Goal: Task Accomplishment & Management: Manage account settings

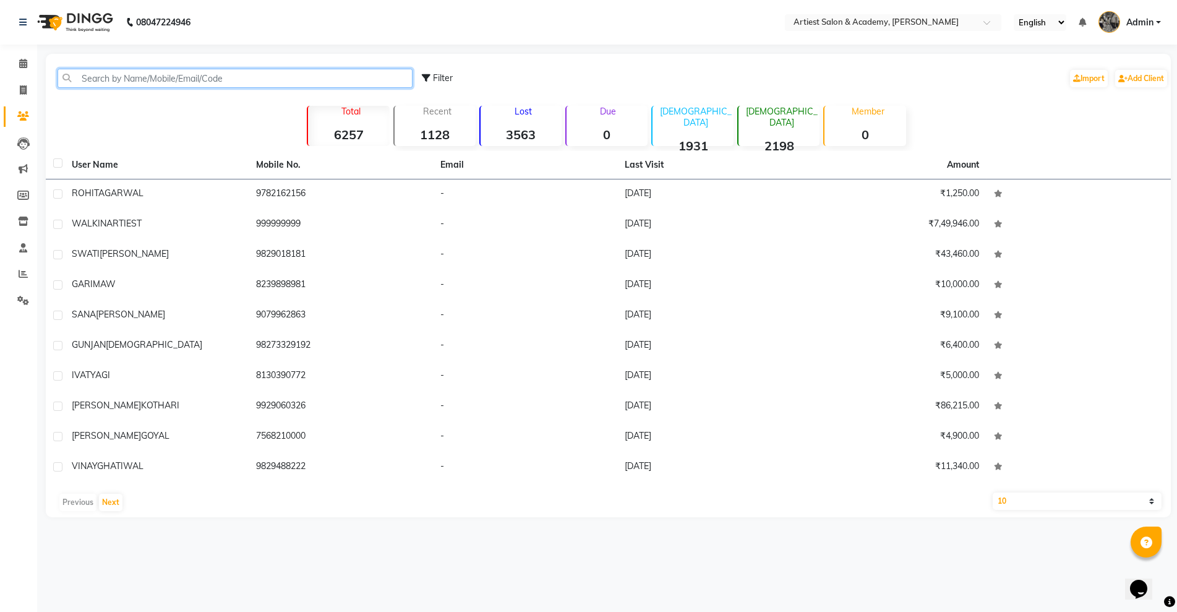
click at [124, 79] on input "text" at bounding box center [235, 78] width 355 height 19
paste input "9892910099"
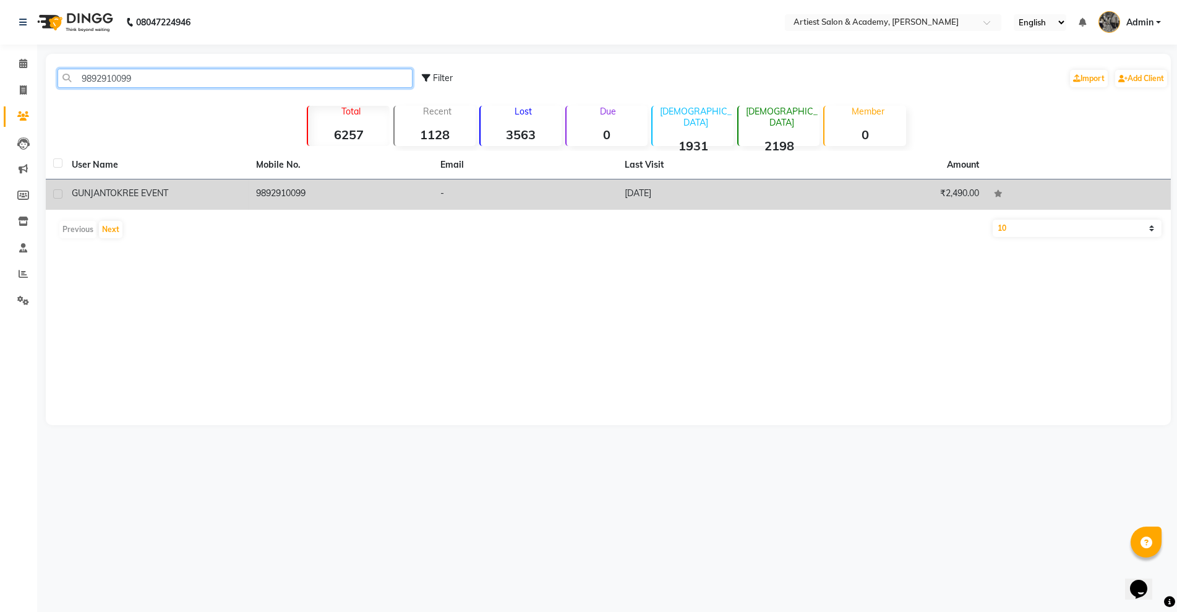
type input "9892910099"
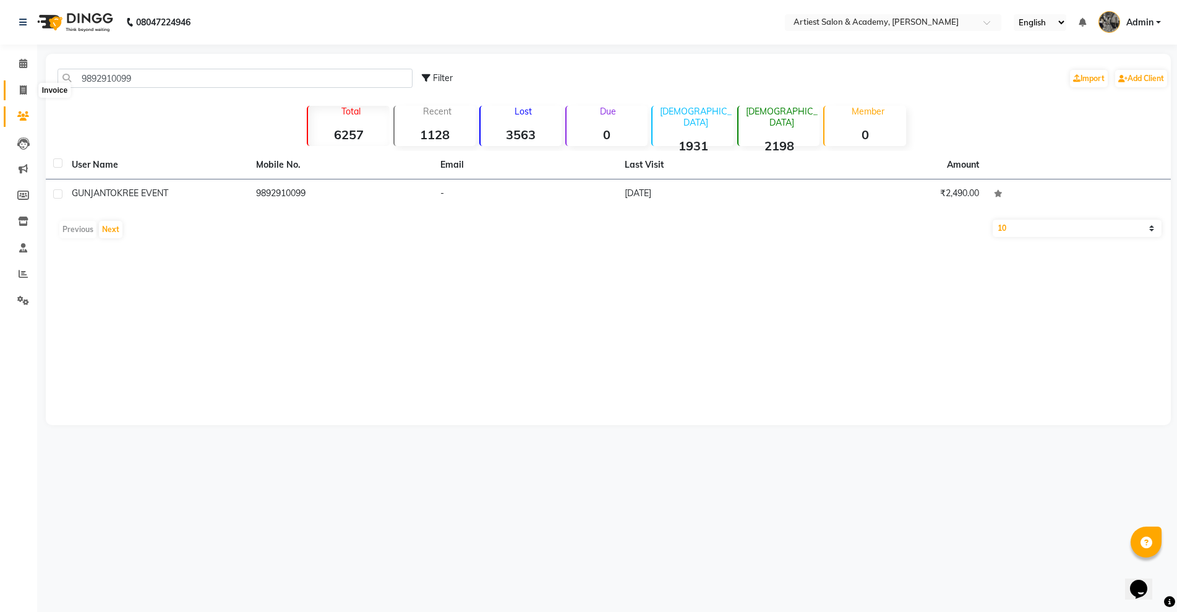
click at [27, 89] on span at bounding box center [23, 90] width 22 height 14
select select "service"
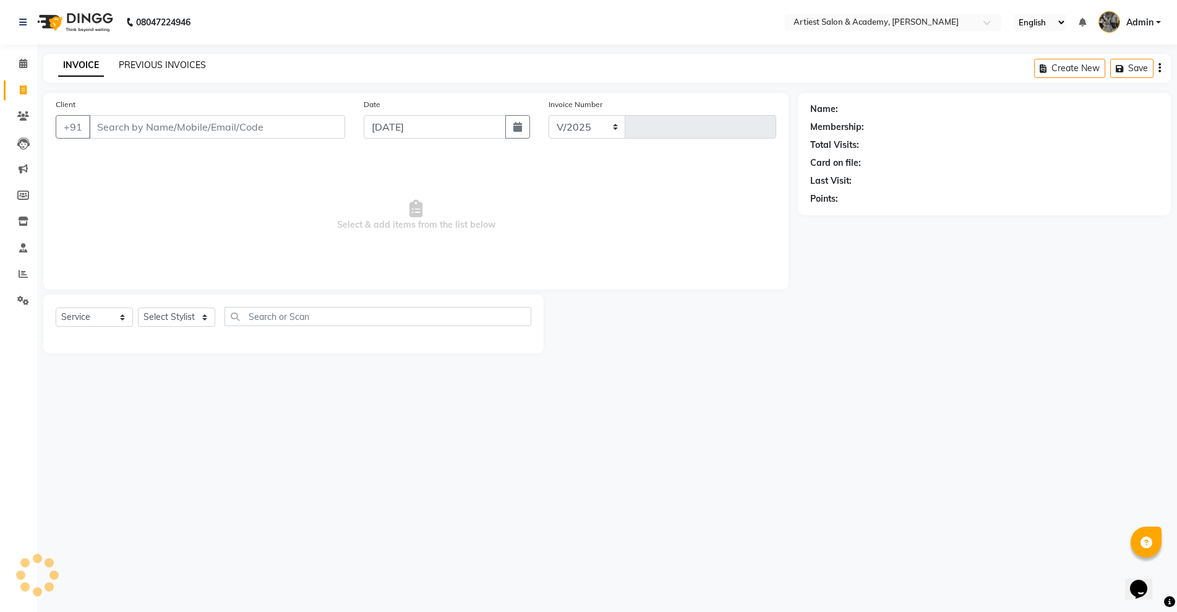
select select "5123"
type input "3408"
click at [139, 61] on link "PREVIOUS INVOICES" at bounding box center [162, 64] width 87 height 11
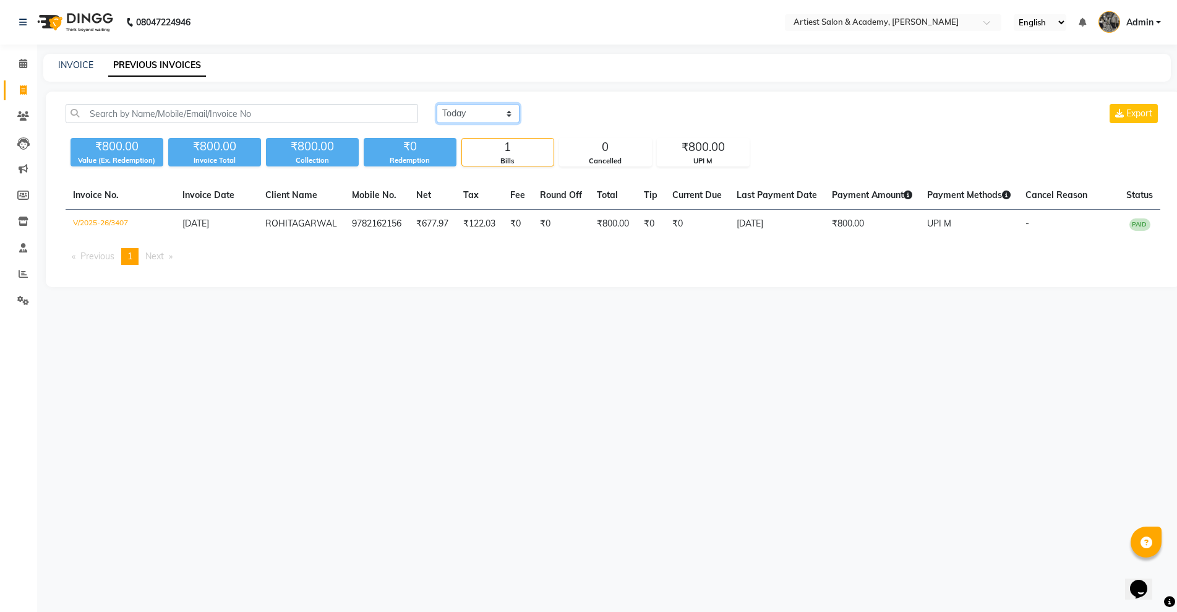
click at [481, 115] on select "Today Yesterday Custom Range" at bounding box center [478, 113] width 83 height 19
select select "yesterday"
click at [437, 104] on select "Today Yesterday Custom Range" at bounding box center [478, 113] width 83 height 19
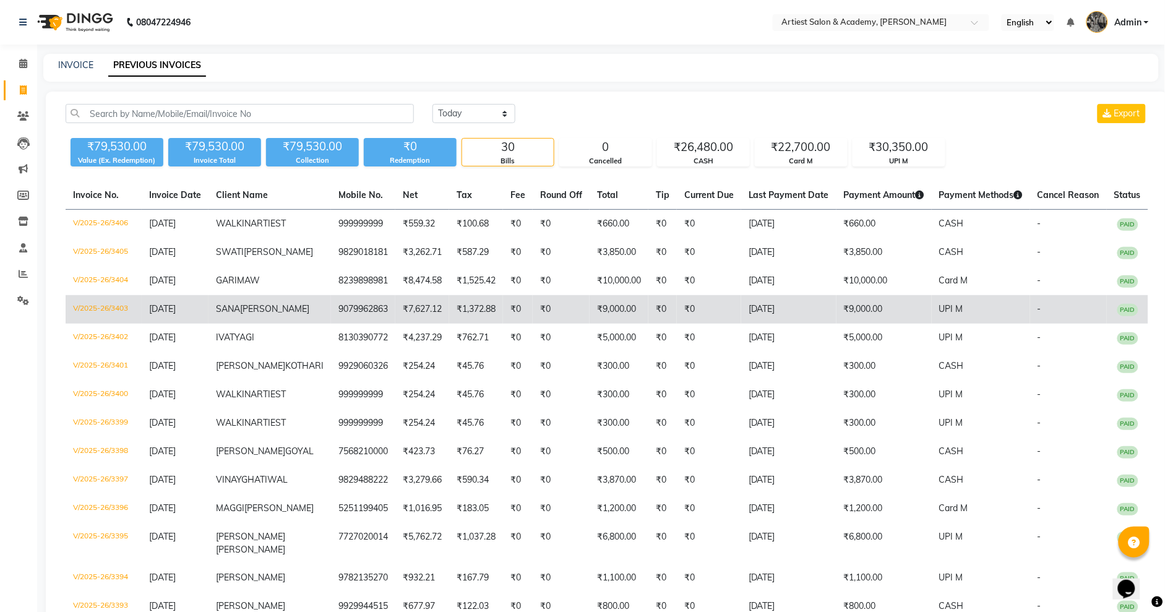
click at [894, 323] on td "₹9,000.00" at bounding box center [883, 309] width 95 height 28
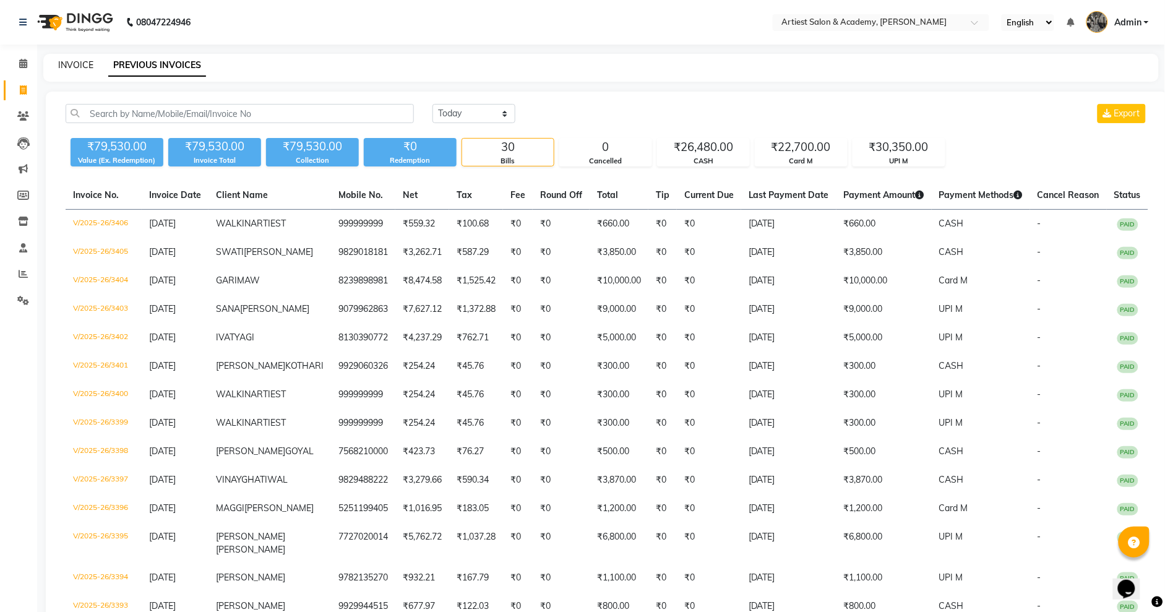
click at [77, 62] on link "INVOICE" at bounding box center [75, 64] width 35 height 11
select select "service"
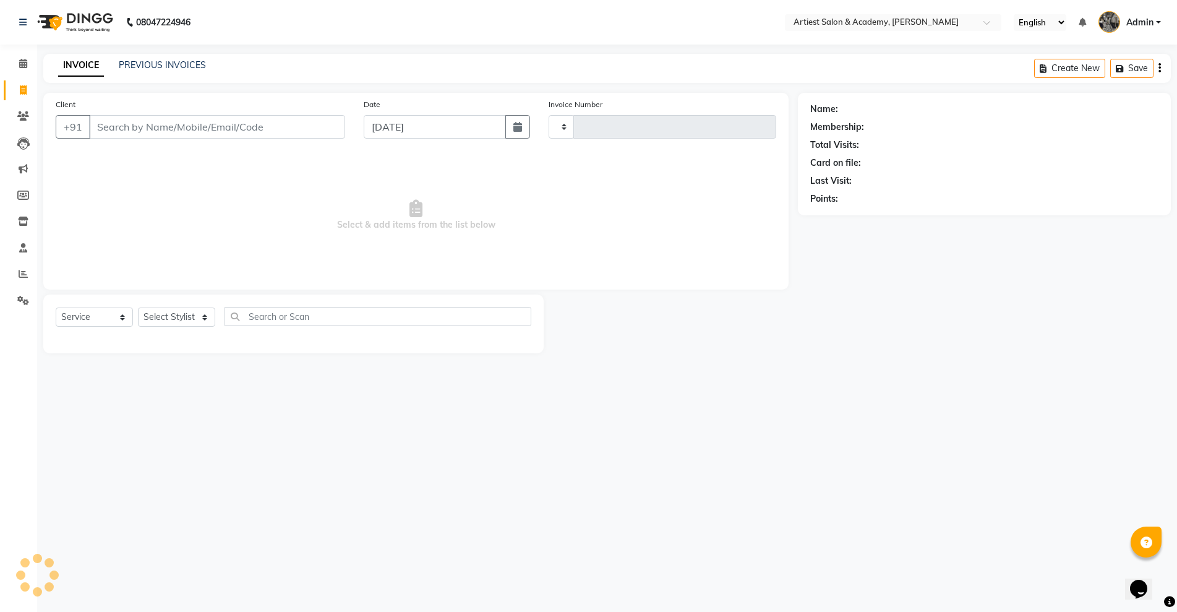
type input "3408"
select select "5123"
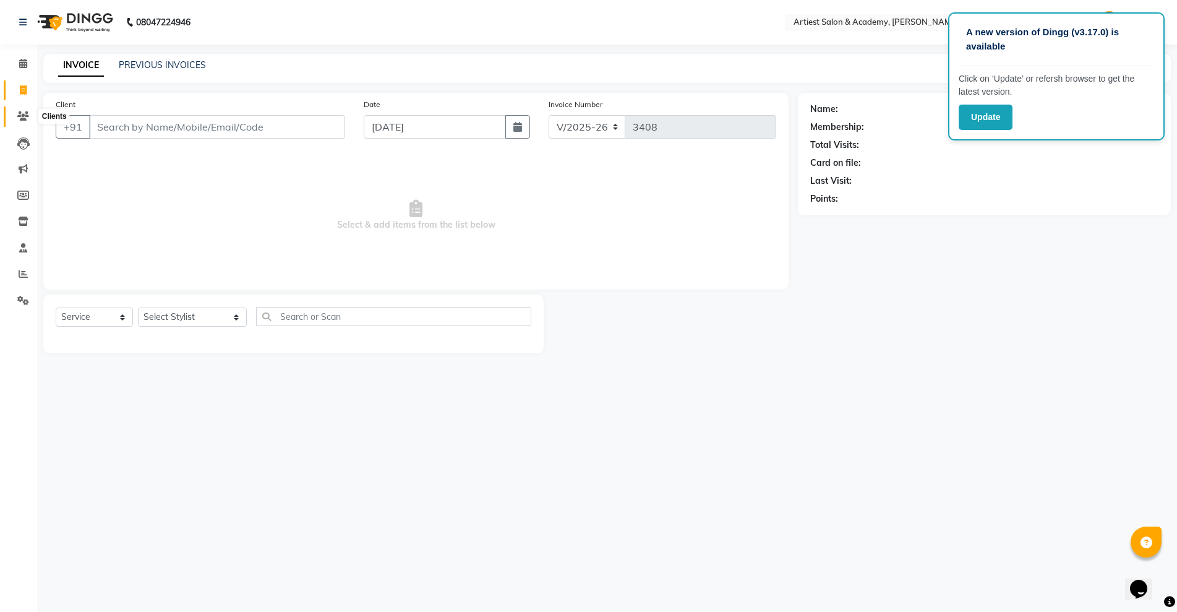
click at [33, 111] on span at bounding box center [23, 116] width 22 height 14
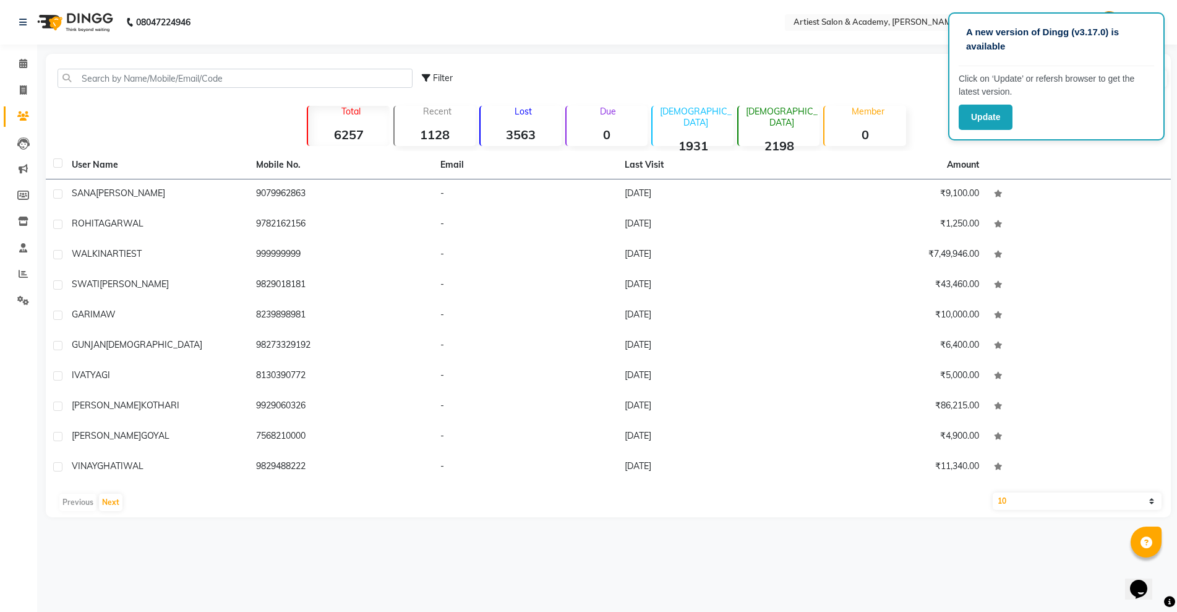
click at [434, 75] on span "Filter" at bounding box center [443, 77] width 20 height 11
select select "1000000"
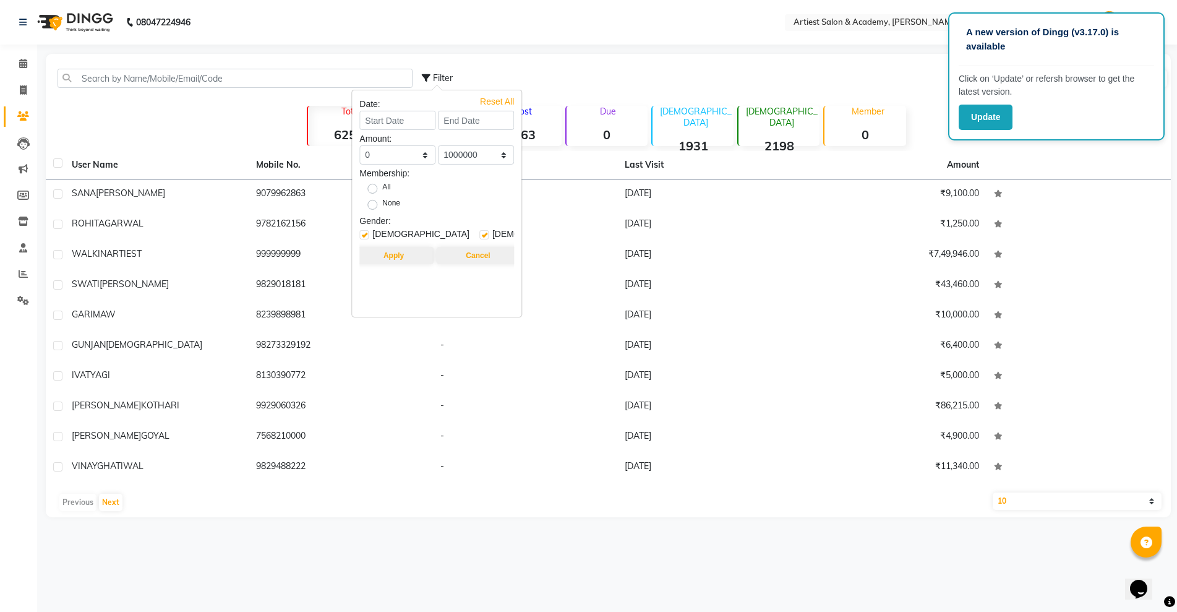
click at [380, 235] on span "[DEMOGRAPHIC_DATA]" at bounding box center [420, 235] width 97 height 15
click at [359, 237] on label at bounding box center [363, 234] width 9 height 9
click at [359, 237] on input "checkbox" at bounding box center [363, 235] width 8 height 8
checkbox input "false"
click at [405, 259] on button "Apply" at bounding box center [394, 255] width 80 height 17
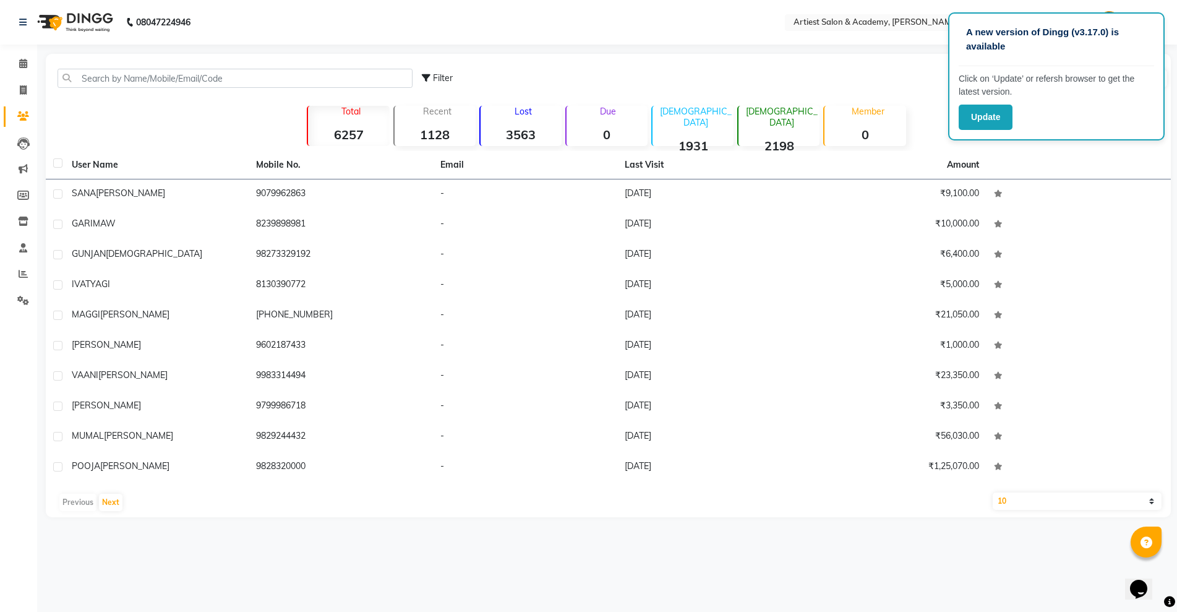
click at [709, 49] on div "A new version of Dingg (v3.17.0) is available Click on ‘Update’ or refersh brow…" at bounding box center [588, 306] width 1177 height 612
click at [1076, 166] on th at bounding box center [1078, 165] width 184 height 28
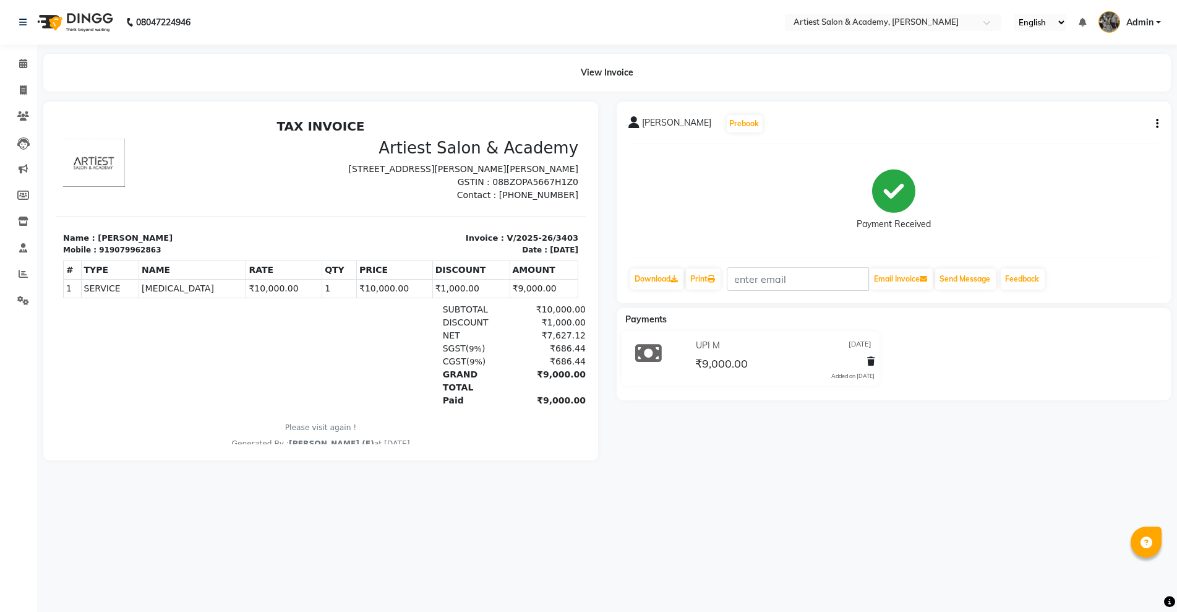
click at [1157, 124] on icon "button" at bounding box center [1157, 124] width 2 height 1
click at [1070, 140] on div "Edit Invoice" at bounding box center [1095, 138] width 85 height 15
select select "service"
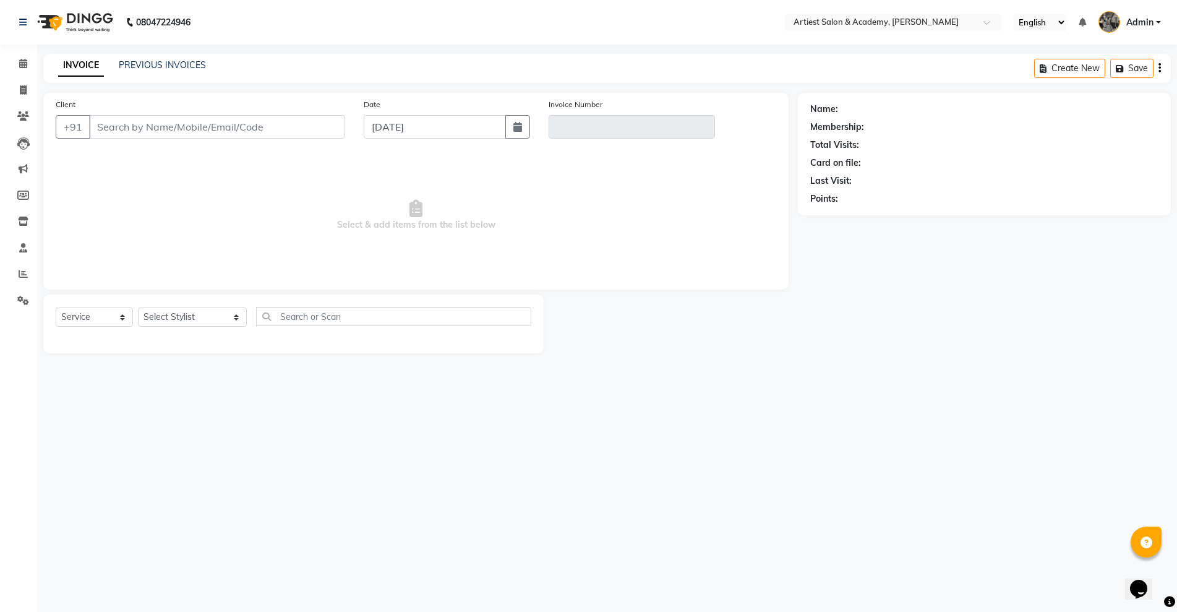
type input "9079962863"
type input "V/2025-26/3403"
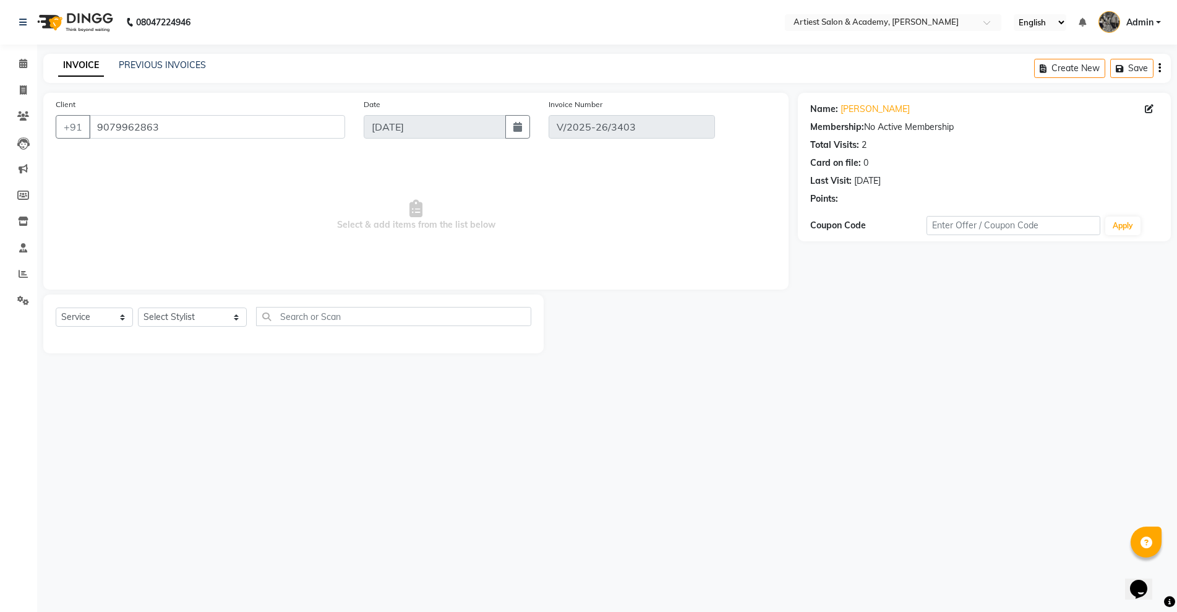
type input "[DATE]"
select select "select"
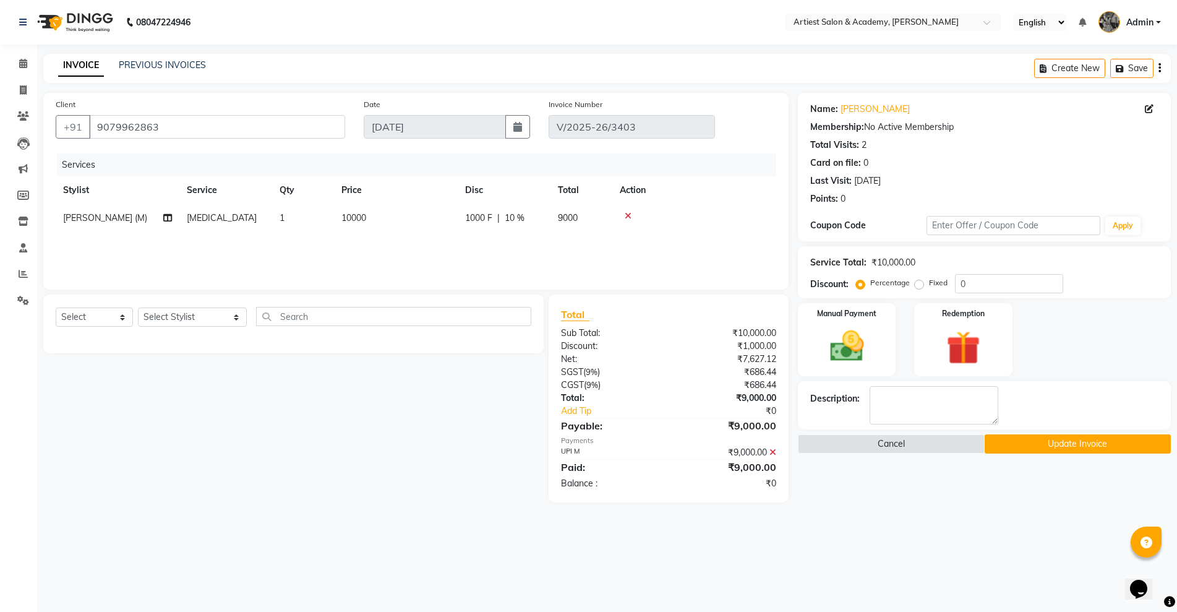
click at [161, 218] on td "NIK SHARMA (M)" at bounding box center [118, 218] width 124 height 28
select select "33211"
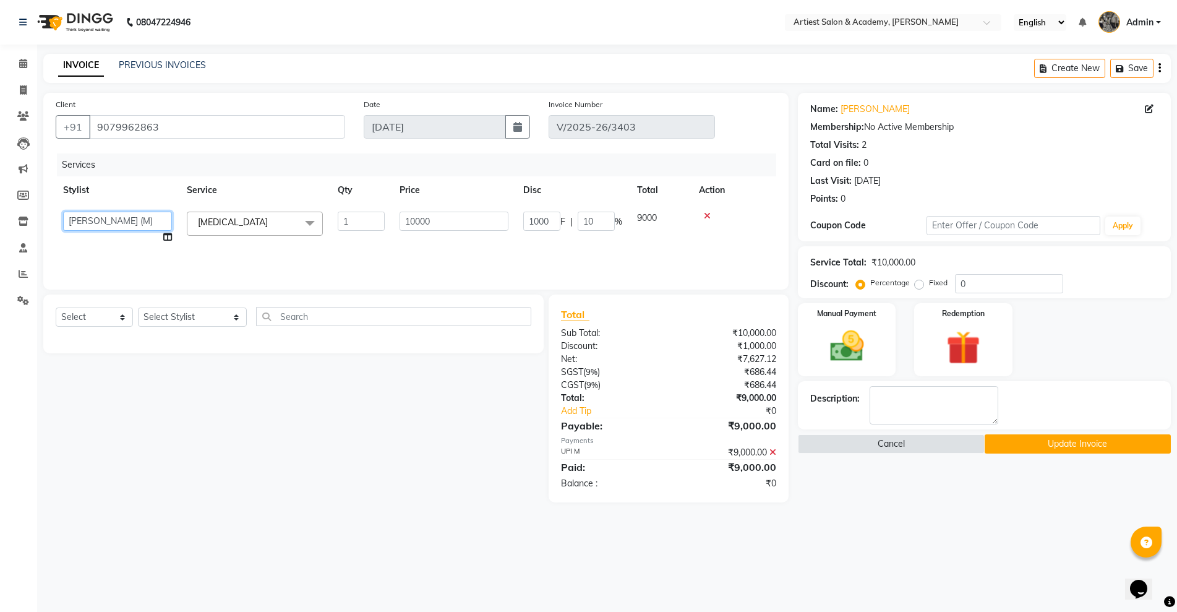
click at [163, 218] on select "ARJUN SAHU (M) CHANCHAL (F) DINESH SAIN DRASHTI GULFSHA KOMAL MEENA MAJID (M) M…" at bounding box center [117, 221] width 109 height 19
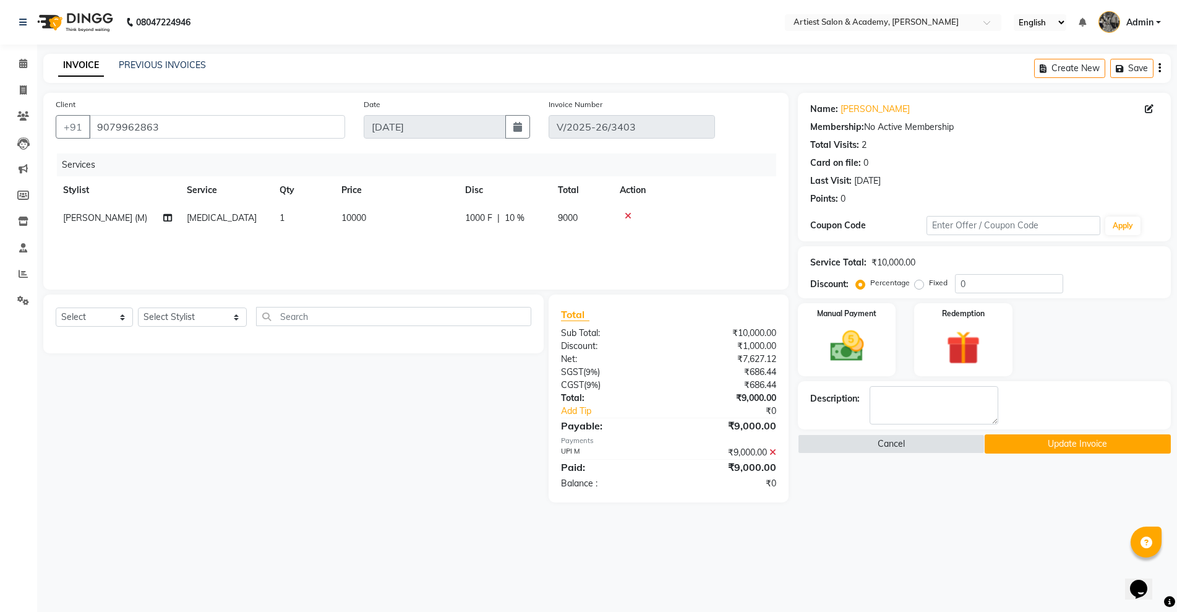
click at [169, 187] on th "Stylist" at bounding box center [118, 190] width 124 height 28
click at [168, 213] on icon at bounding box center [167, 217] width 9 height 9
select select "33211"
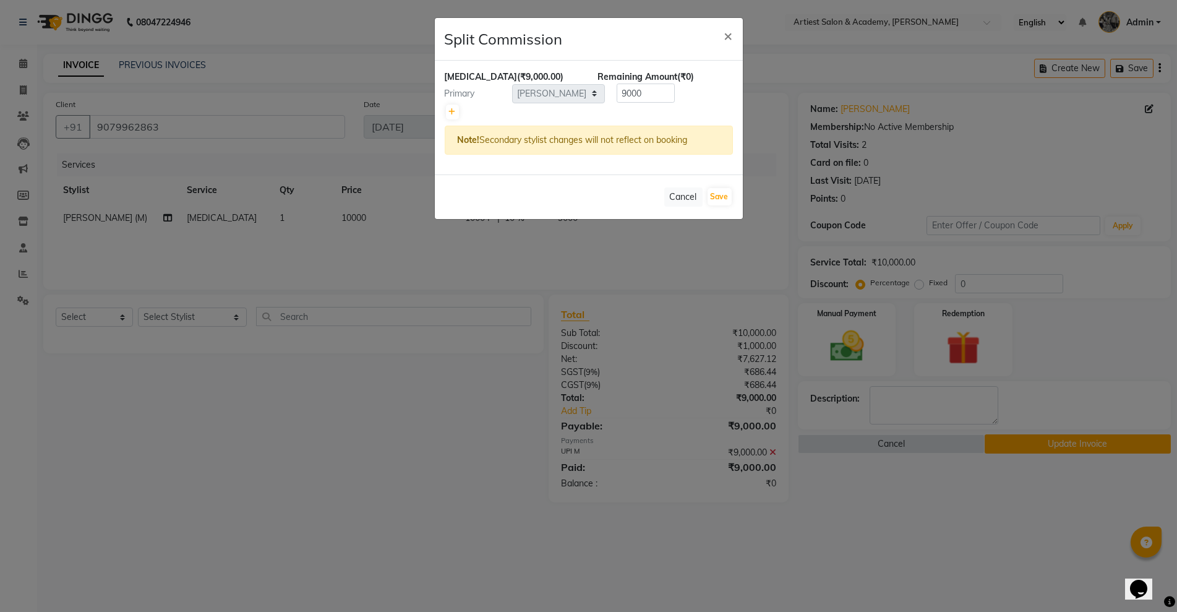
click at [168, 213] on ngb-modal-window "Split Commission × Botox (₹9,000.00) Remaining Amount (₹0) Primary Select ARJUN…" at bounding box center [588, 306] width 1177 height 612
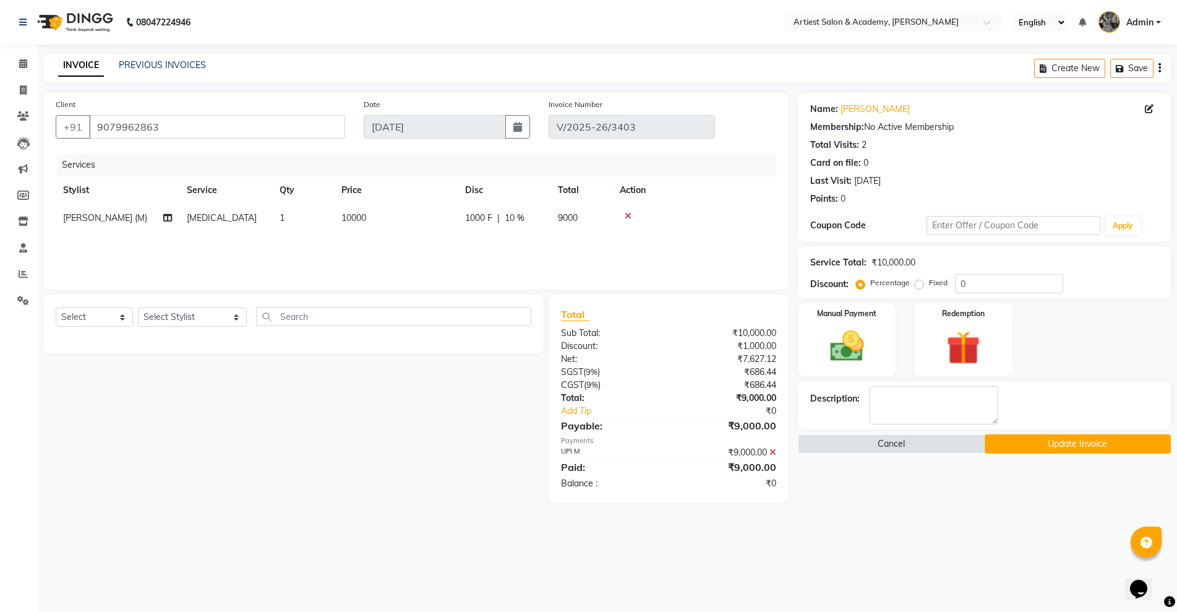
click at [1071, 446] on button "Update Invoice" at bounding box center [1078, 443] width 186 height 19
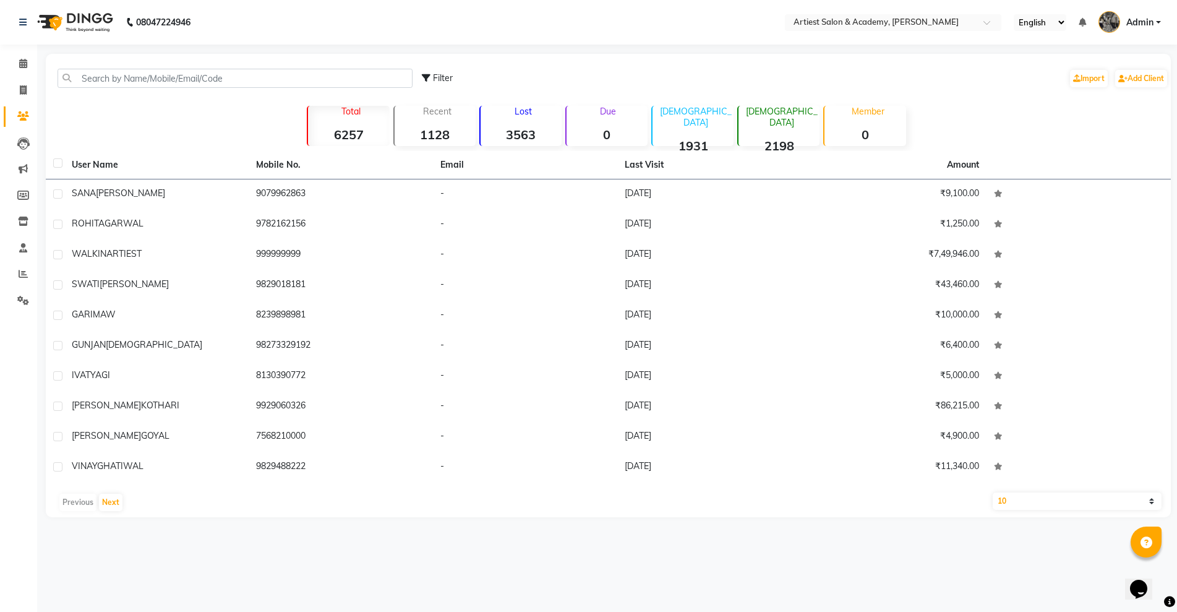
click at [437, 74] on span "Filter" at bounding box center [443, 77] width 20 height 11
select select "1000000"
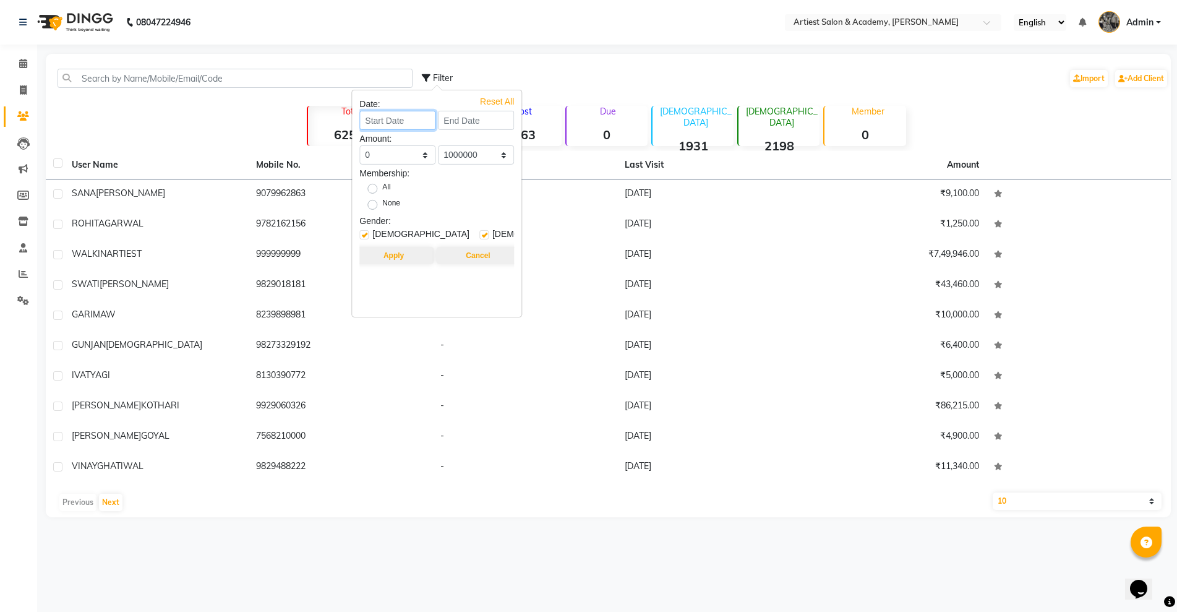
click at [401, 122] on input at bounding box center [397, 120] width 76 height 19
select select "9"
select select "2025"
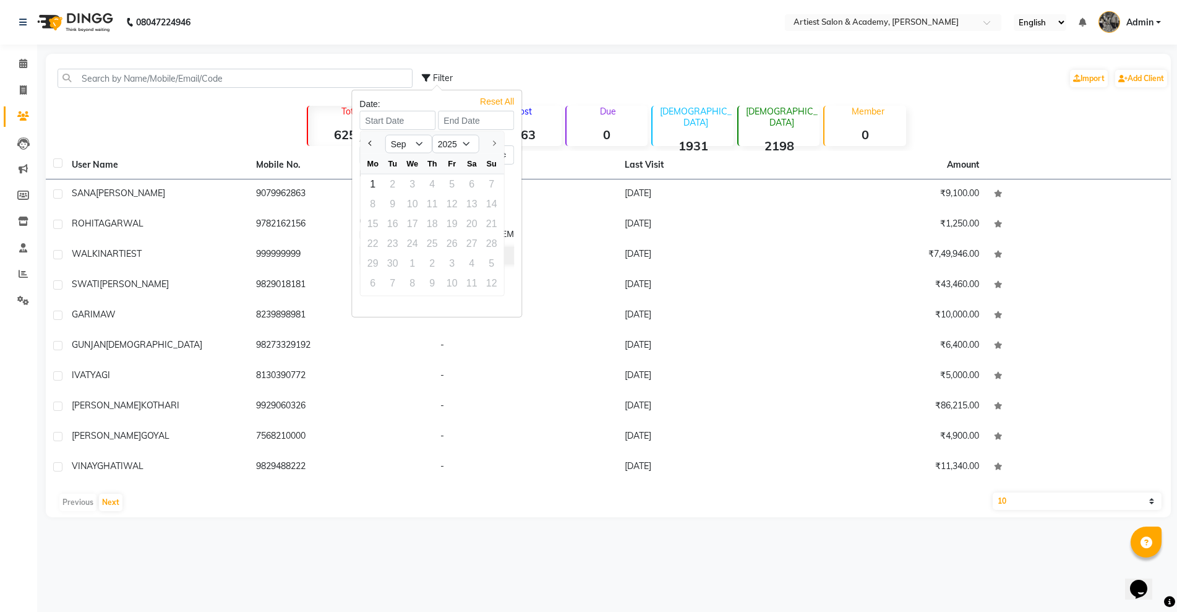
click at [442, 103] on div "Date:" at bounding box center [436, 104] width 155 height 13
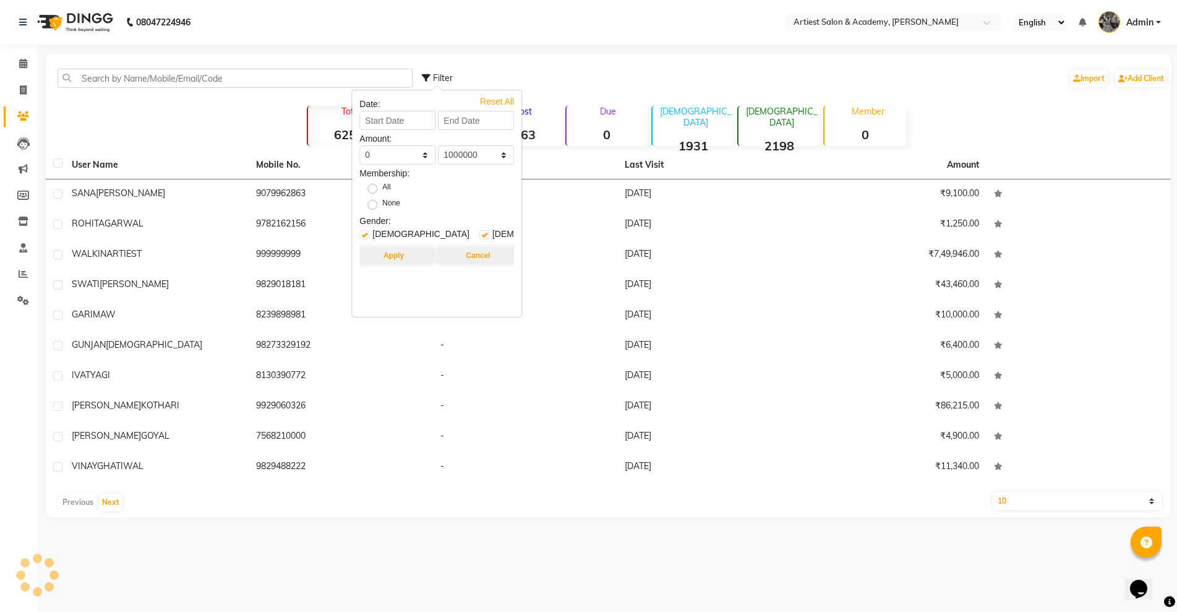
drag, startPoint x: 445, startPoint y: 228, endPoint x: 431, endPoint y: 229, distance: 14.3
click at [432, 229] on div "Gender: [DEMOGRAPHIC_DATA] [DEMOGRAPHIC_DATA]" at bounding box center [436, 229] width 155 height 28
click at [390, 232] on span "[DEMOGRAPHIC_DATA]" at bounding box center [420, 235] width 97 height 15
click at [367, 239] on label at bounding box center [363, 234] width 9 height 9
click at [367, 239] on input "checkbox" at bounding box center [363, 235] width 8 height 8
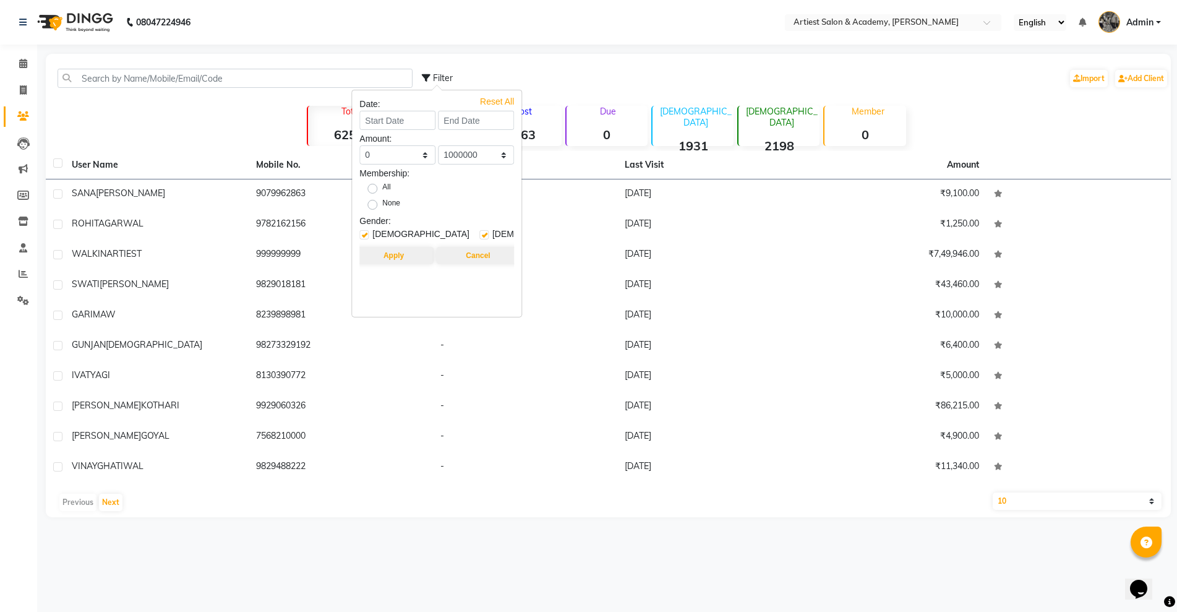
checkbox input "false"
drag, startPoint x: 475, startPoint y: 259, endPoint x: 393, endPoint y: 260, distance: 82.3
click at [393, 260] on div "Apply Cancel" at bounding box center [436, 256] width 155 height 20
click at [393, 260] on button "Apply" at bounding box center [394, 255] width 80 height 17
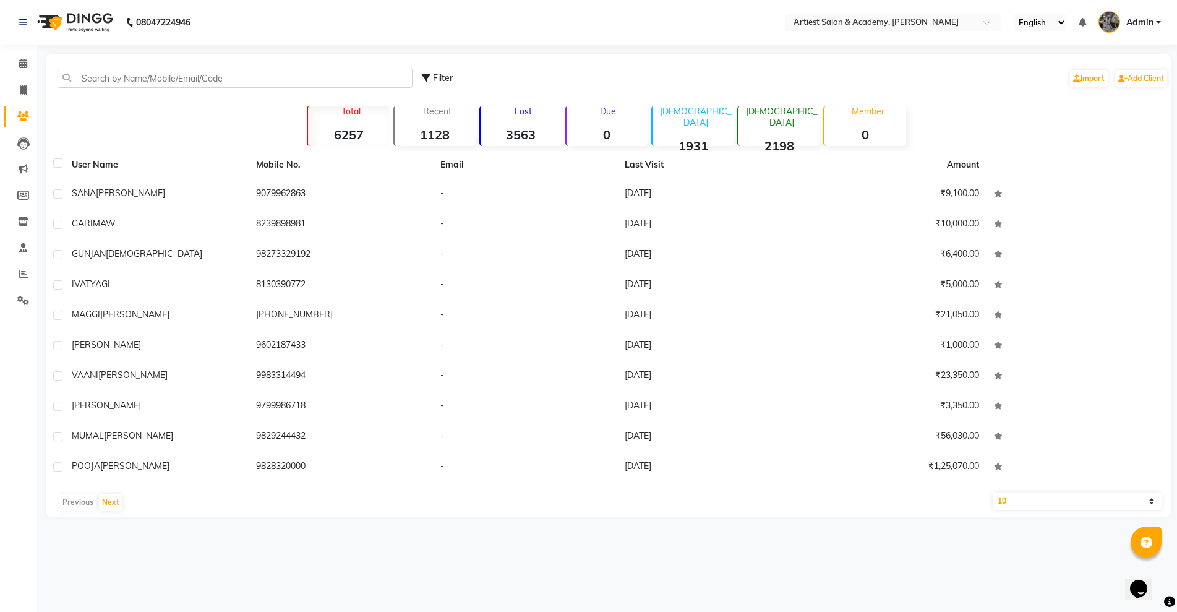
click at [429, 74] on icon at bounding box center [426, 78] width 9 height 9
select select "1000000"
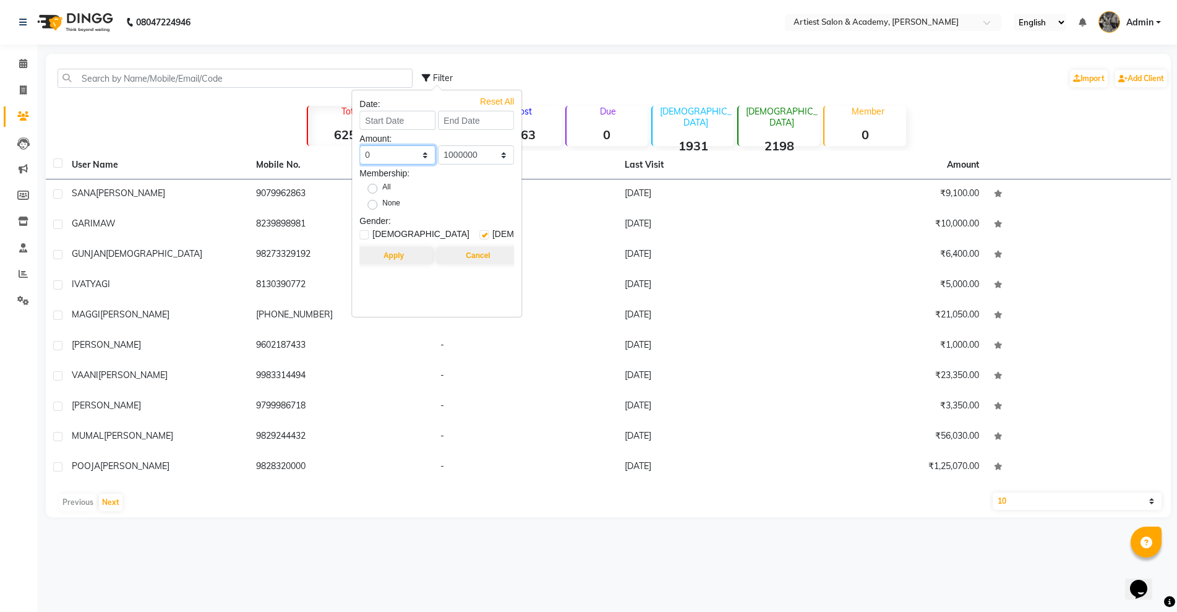
click at [422, 153] on select "0 500 1000 1500 2000 3000 4000 5000 10000 100000 1000000" at bounding box center [397, 154] width 76 height 19
select select "10000"
click at [359, 145] on select "0 500 1000 1500 2000 3000 4000 5000 10000 100000 1000000" at bounding box center [397, 154] width 76 height 19
click at [409, 255] on button "Apply" at bounding box center [394, 255] width 80 height 17
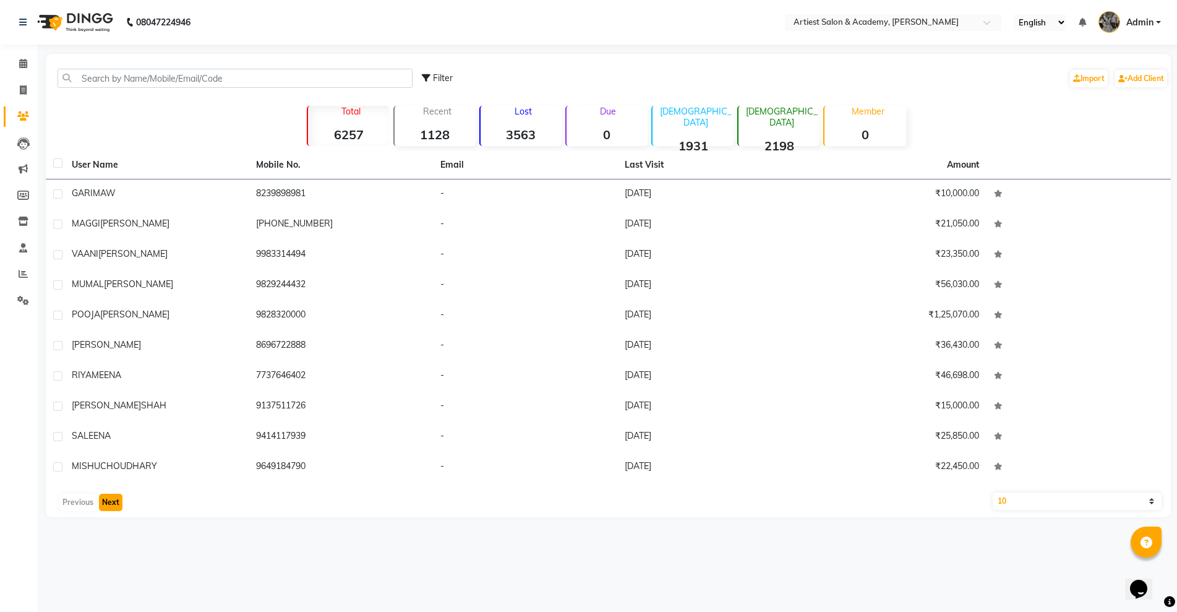
click at [109, 505] on button "Next" at bounding box center [111, 502] width 24 height 17
click at [120, 505] on button "Next" at bounding box center [111, 502] width 24 height 17
click at [107, 508] on button "Next" at bounding box center [111, 502] width 24 height 17
click at [117, 502] on button "Next" at bounding box center [111, 502] width 24 height 17
click at [116, 499] on button "Next" at bounding box center [111, 502] width 24 height 17
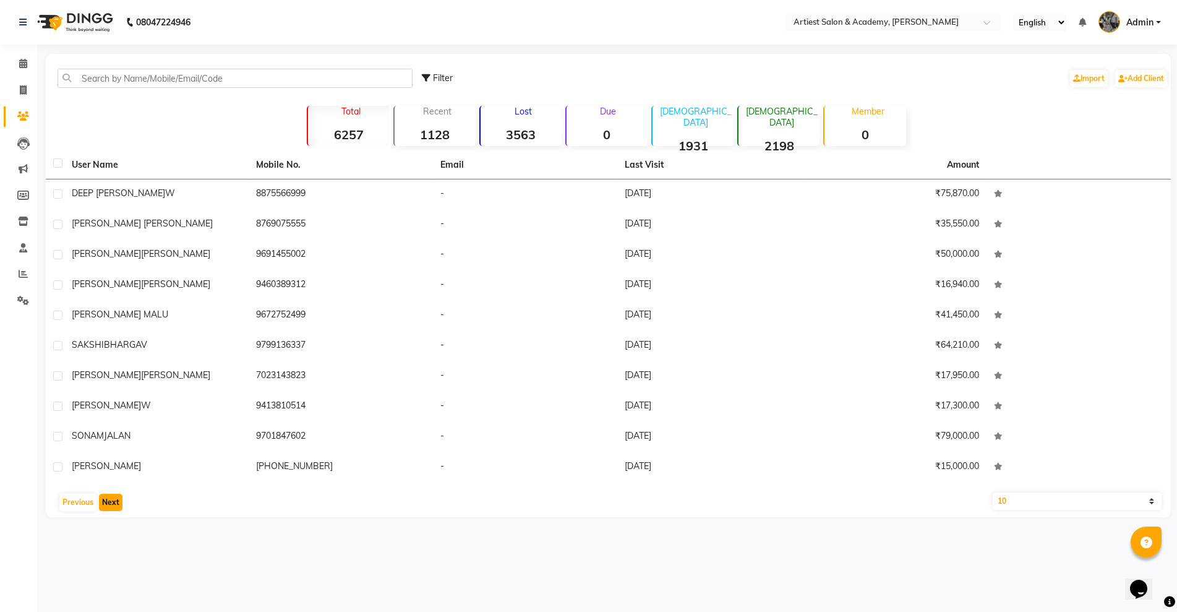
click at [113, 503] on button "Next" at bounding box center [111, 502] width 24 height 17
click at [108, 505] on button "Next" at bounding box center [111, 502] width 24 height 17
click at [99, 507] on button "Next" at bounding box center [111, 502] width 24 height 17
click at [114, 500] on button "Next" at bounding box center [111, 502] width 24 height 17
click at [115, 502] on button "Next" at bounding box center [111, 502] width 24 height 17
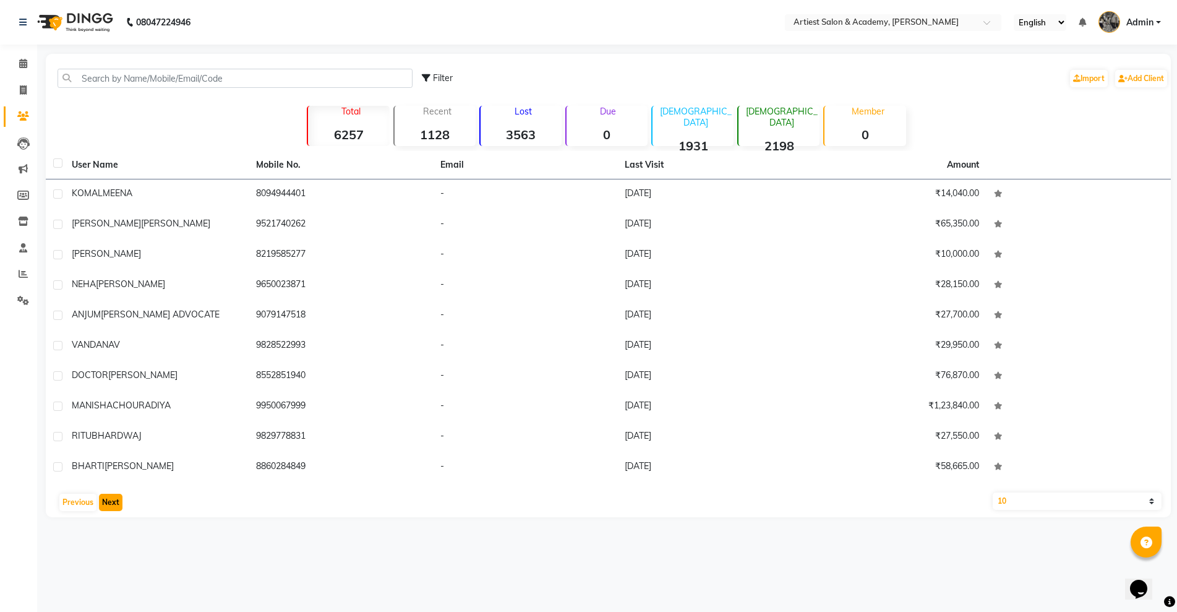
click at [113, 503] on button "Next" at bounding box center [111, 502] width 24 height 17
click at [107, 505] on button "Next" at bounding box center [111, 502] width 24 height 17
click at [107, 500] on button "Next" at bounding box center [111, 502] width 24 height 17
click at [118, 499] on button "Next" at bounding box center [111, 502] width 24 height 17
click at [113, 495] on button "Next" at bounding box center [111, 502] width 24 height 17
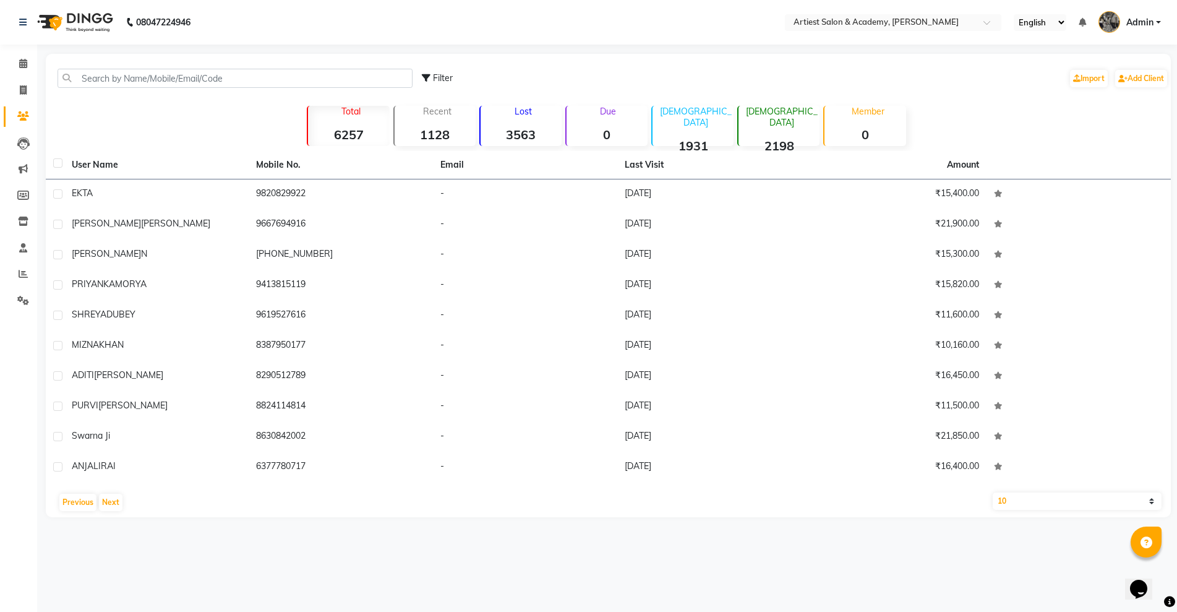
click at [182, 539] on div "08047224946 Select Location × Artiest Salon & Academy, Subhash Marg English ENG…" at bounding box center [588, 306] width 1177 height 612
click at [99, 502] on button "Next" at bounding box center [111, 502] width 24 height 17
click at [99, 504] on button "Next" at bounding box center [111, 502] width 24 height 17
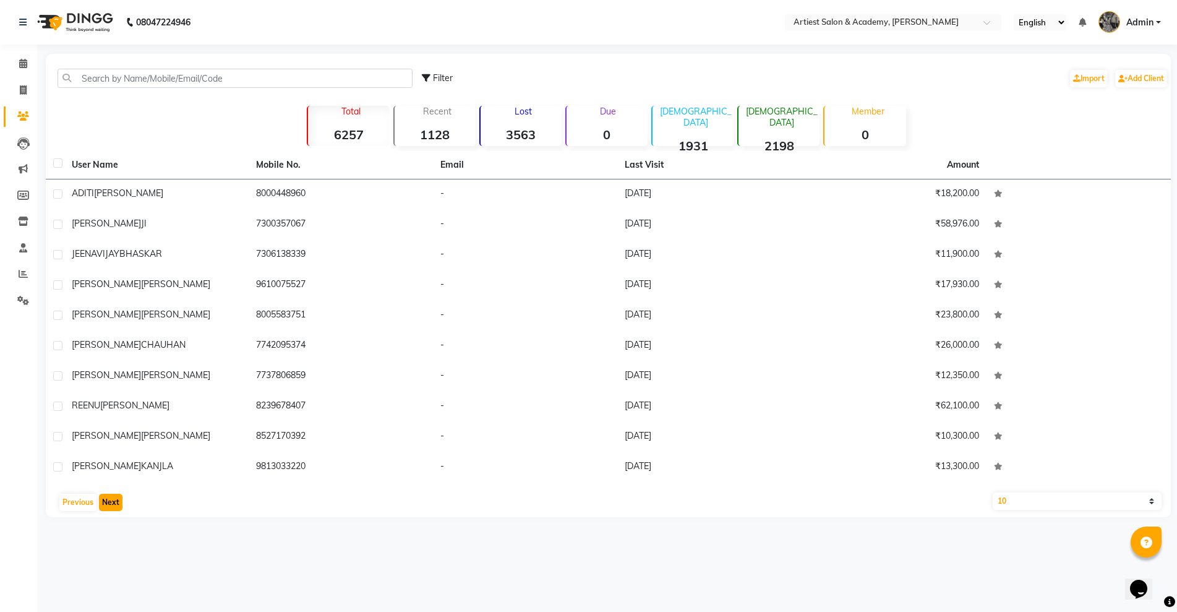
click at [110, 500] on button "Next" at bounding box center [111, 502] width 24 height 17
click at [110, 502] on button "Next" at bounding box center [111, 502] width 24 height 17
click at [110, 500] on button "Next" at bounding box center [111, 502] width 24 height 17
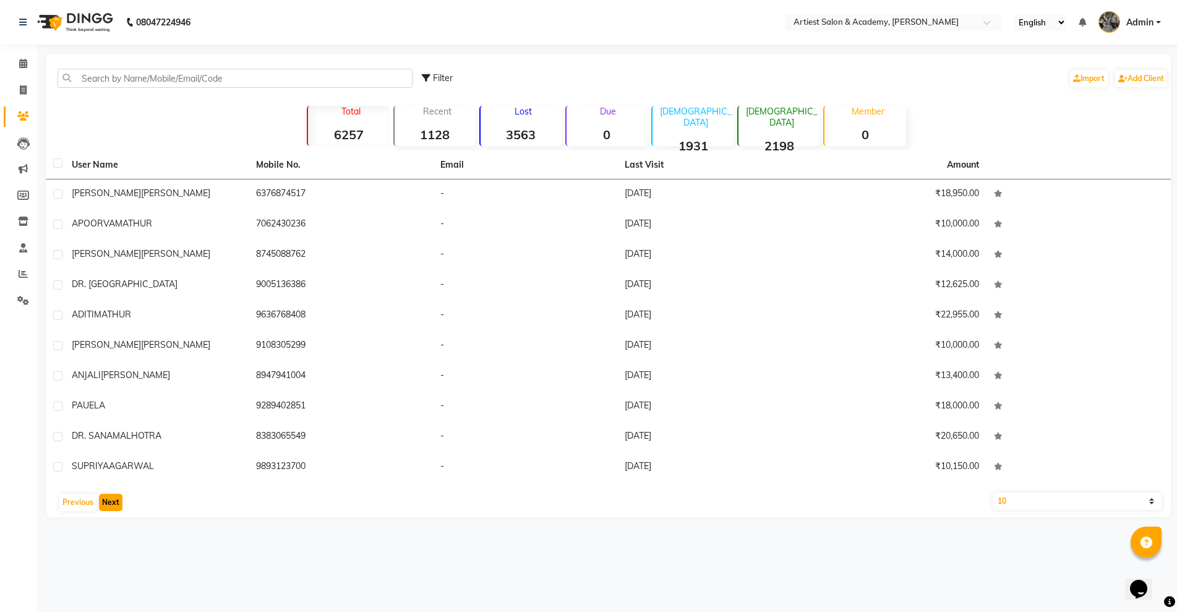
click at [110, 500] on button "Next" at bounding box center [111, 502] width 24 height 17
click at [119, 495] on button "Next" at bounding box center [111, 502] width 24 height 17
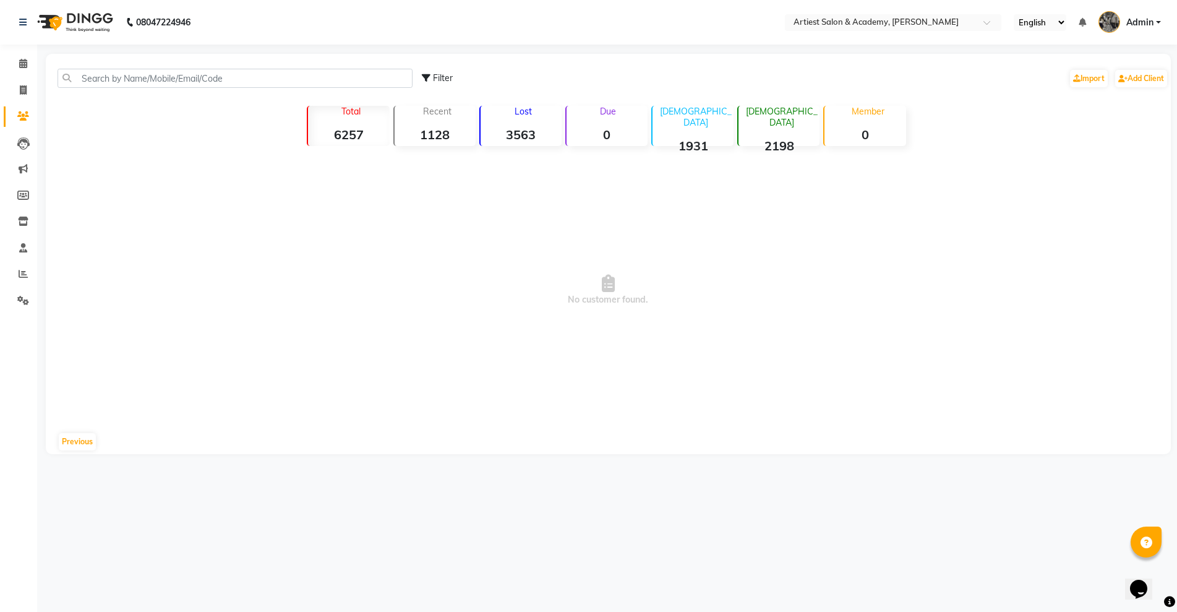
click at [423, 79] on icon at bounding box center [426, 78] width 9 height 9
select select "10000"
select select "1000000"
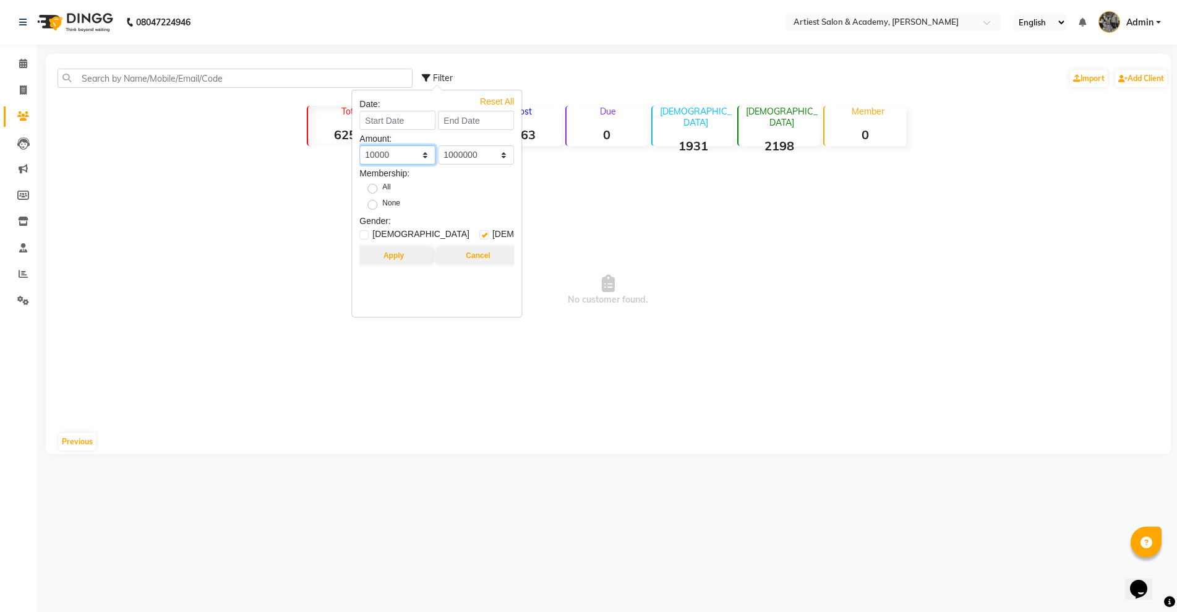
click at [425, 154] on select "0 500 1000 1500 2000 3000 4000 5000 10000 100000 1000000" at bounding box center [397, 154] width 76 height 19
select select "5000"
click at [359, 145] on select "0 500 1000 1500 2000 3000 4000 5000 10000 100000 1000000" at bounding box center [397, 154] width 76 height 19
click at [416, 255] on button "Apply" at bounding box center [394, 255] width 80 height 17
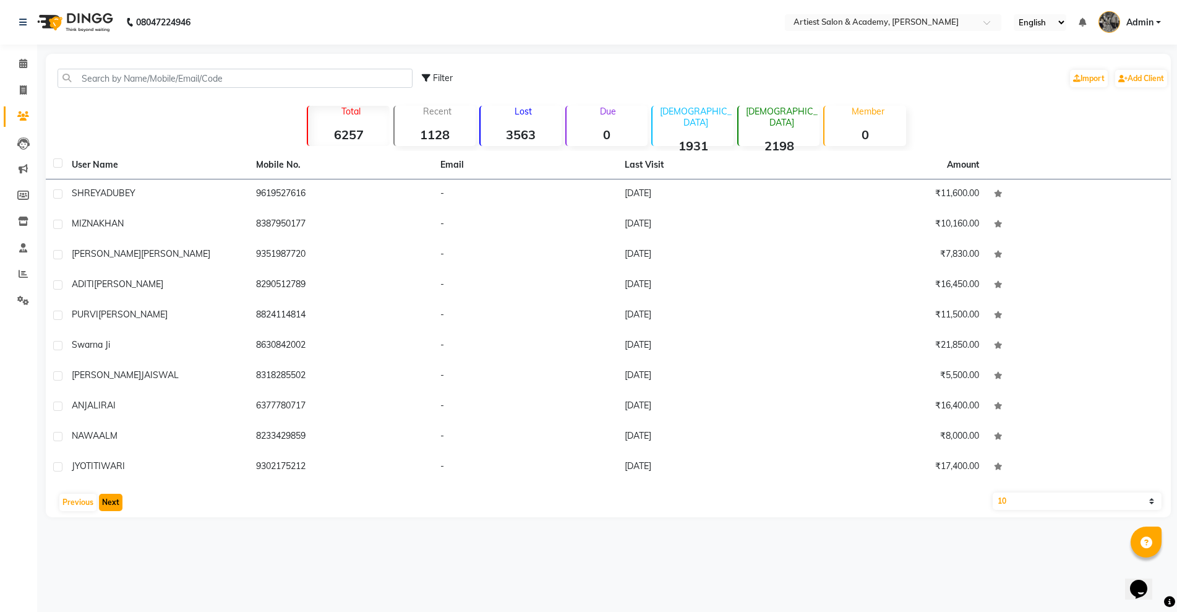
click at [113, 497] on button "Next" at bounding box center [111, 502] width 24 height 17
